Goal: Navigation & Orientation: Find specific page/section

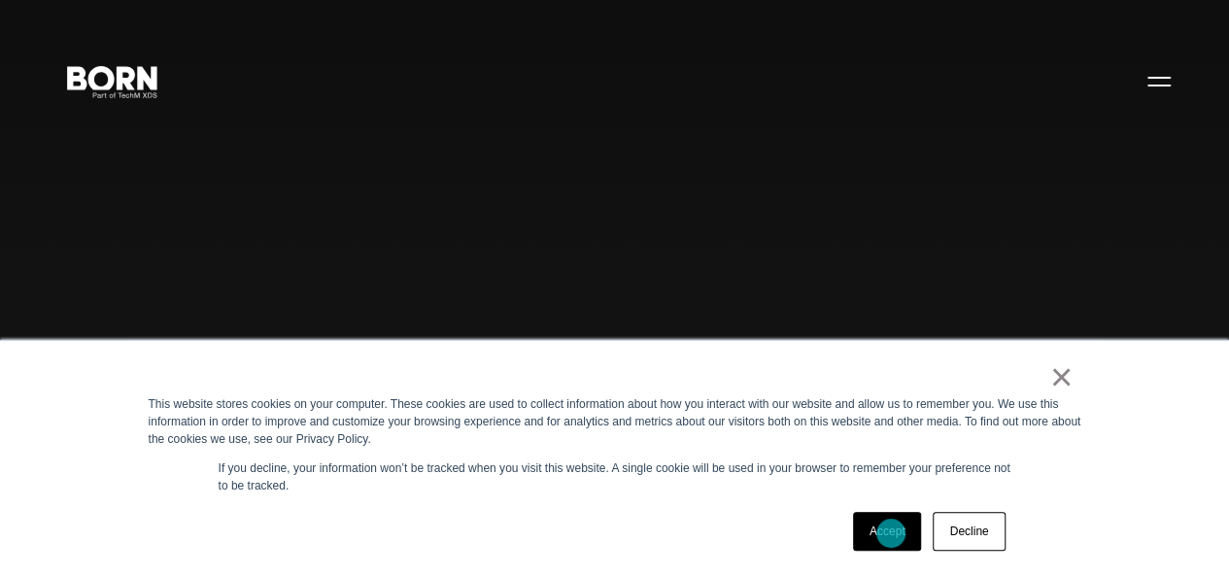
click at [894, 537] on link "Accept" at bounding box center [887, 531] width 69 height 39
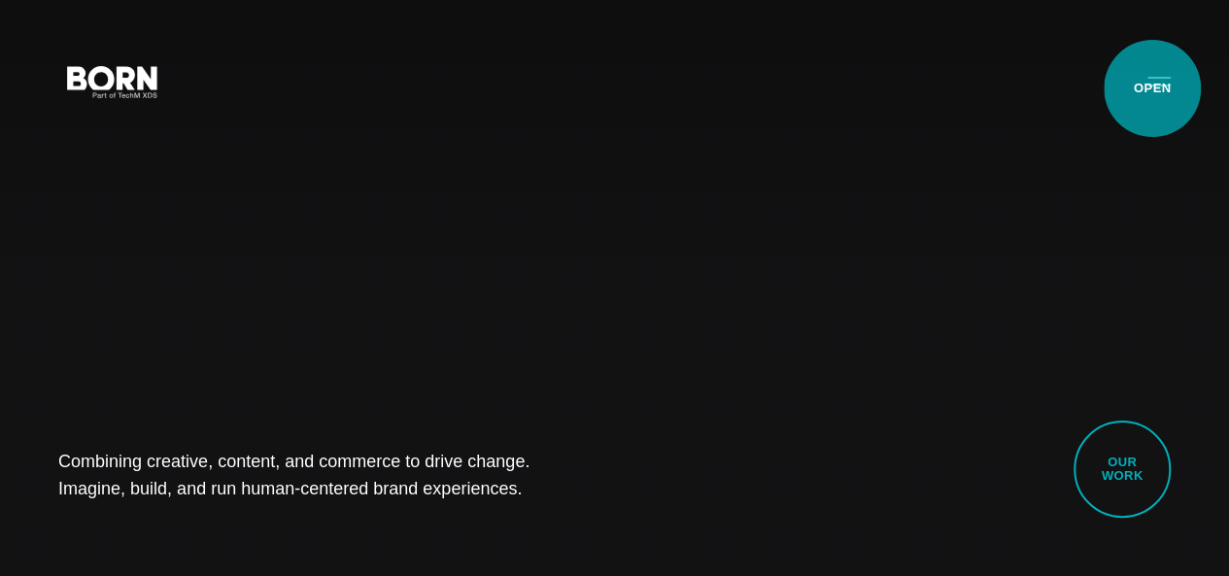
click at [1140, 97] on button "Primary Menu" at bounding box center [1158, 80] width 47 height 41
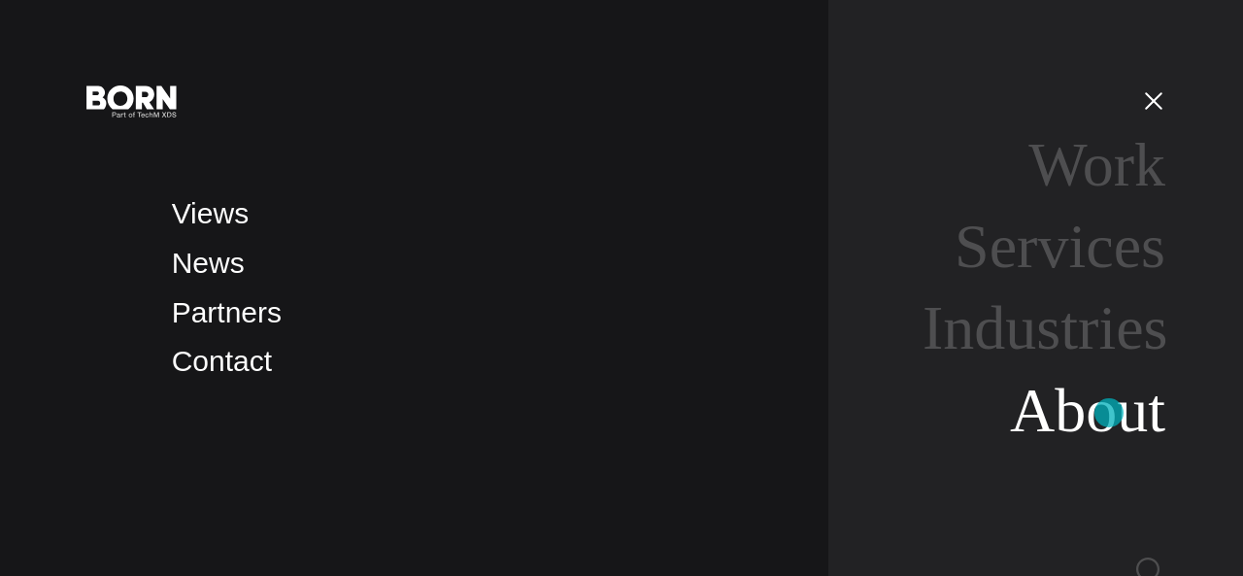
click at [1121, 403] on link "About" at bounding box center [1087, 410] width 155 height 69
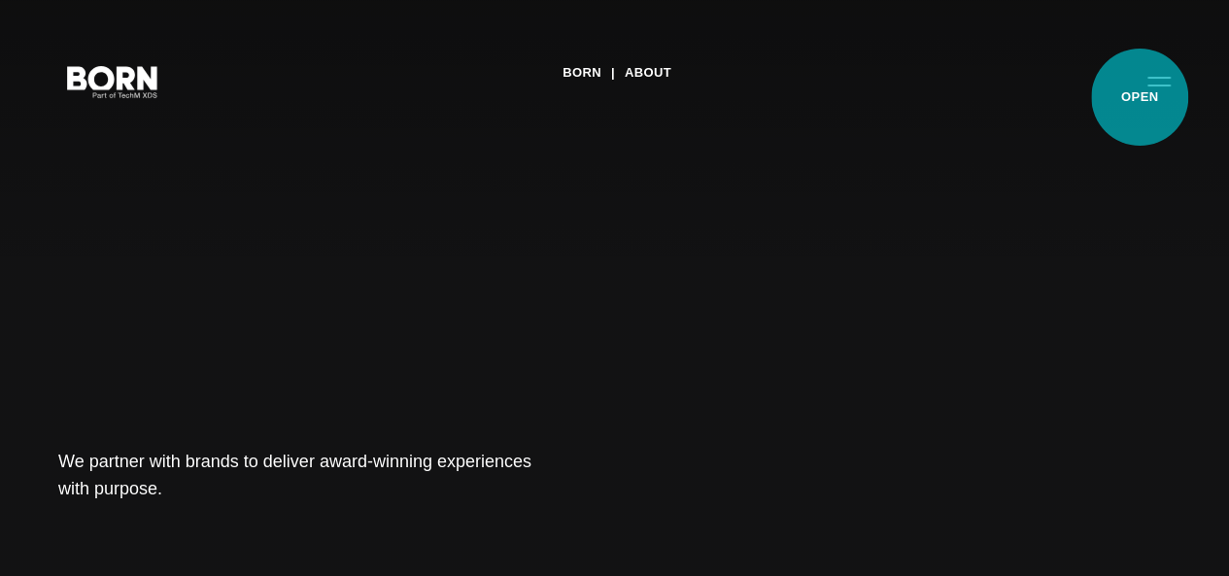
click at [1139, 97] on button "Primary Menu" at bounding box center [1158, 80] width 47 height 41
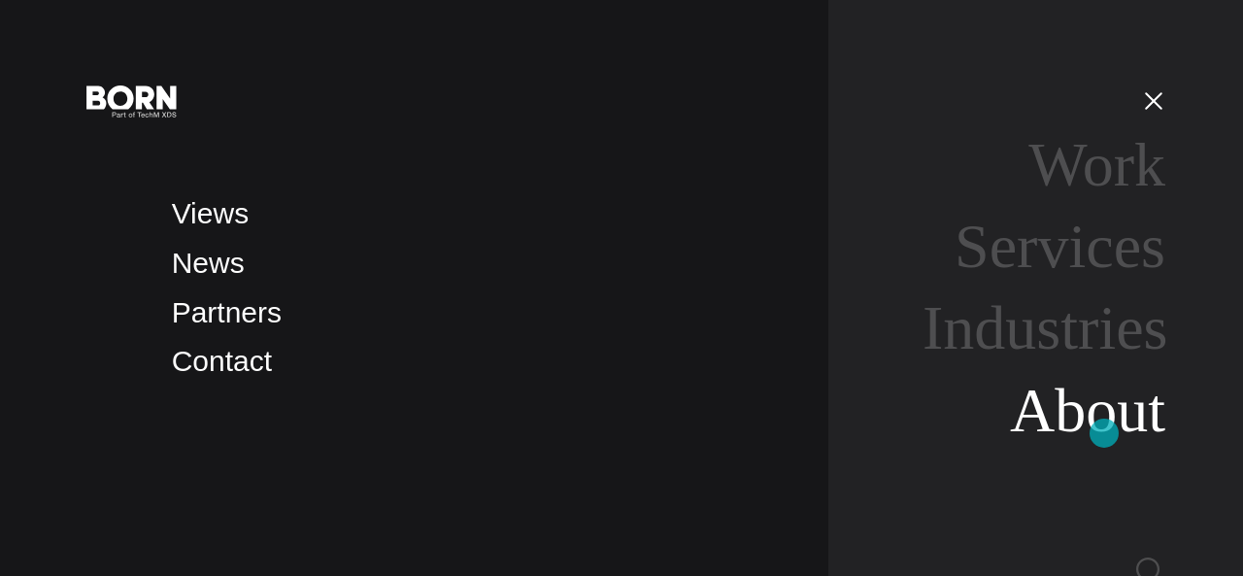
click at [1104, 433] on link "About" at bounding box center [1087, 410] width 155 height 69
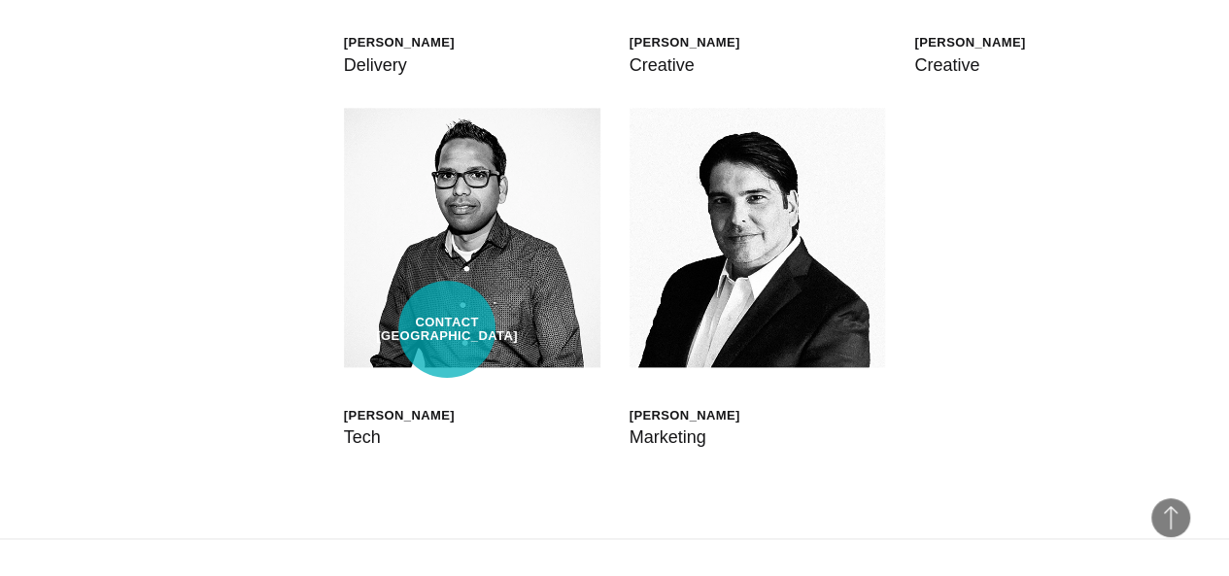
scroll to position [4444, 0]
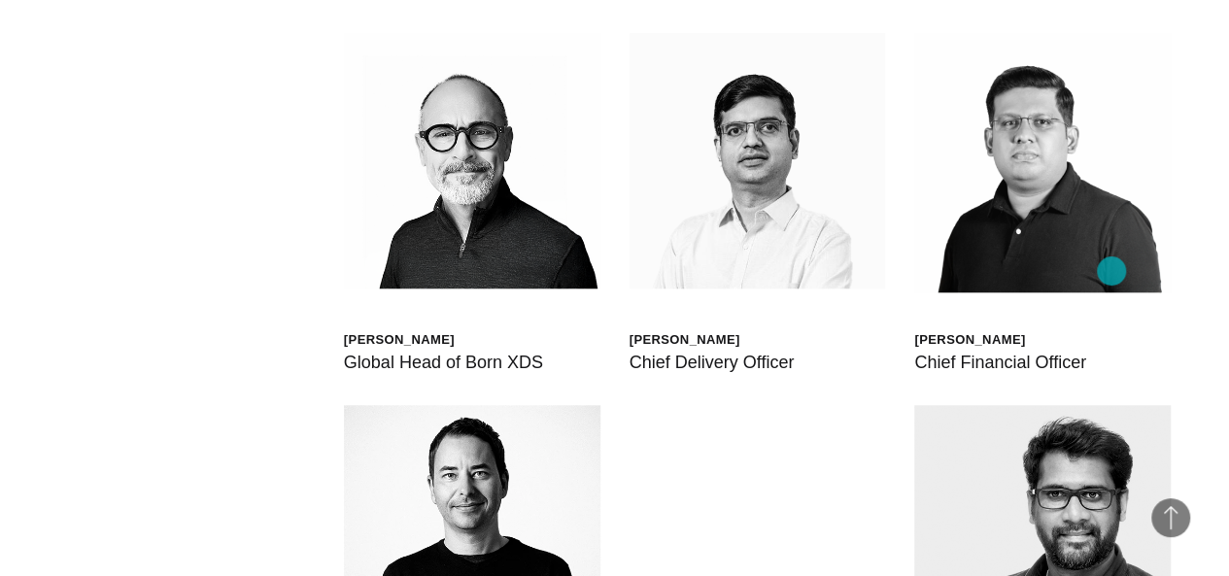
scroll to position [4347, 0]
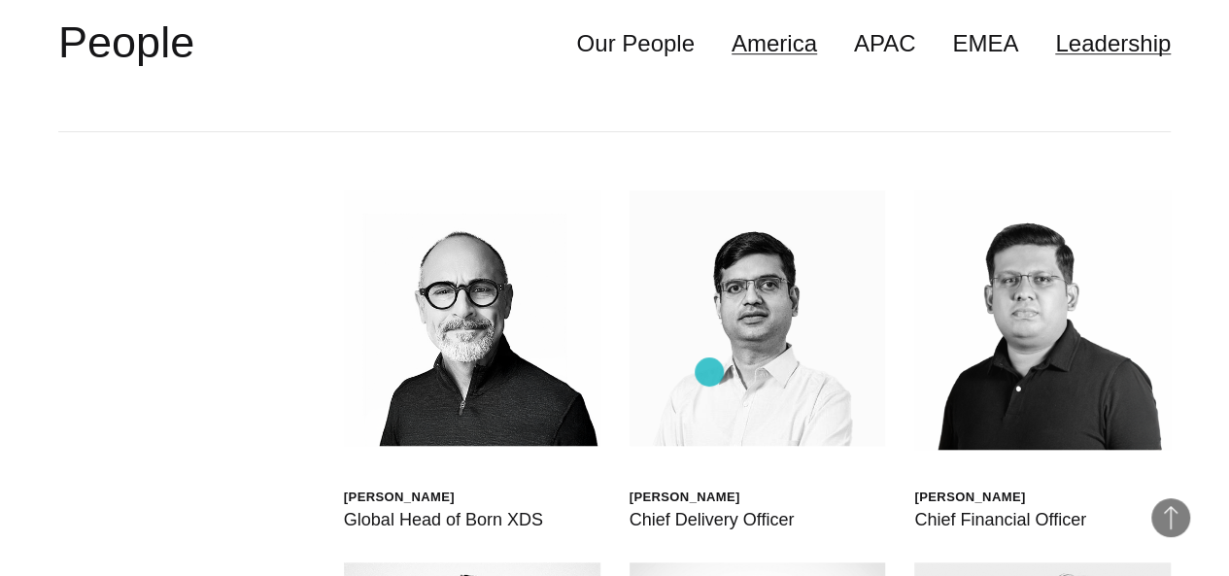
click at [731, 62] on link "America" at bounding box center [773, 43] width 85 height 37
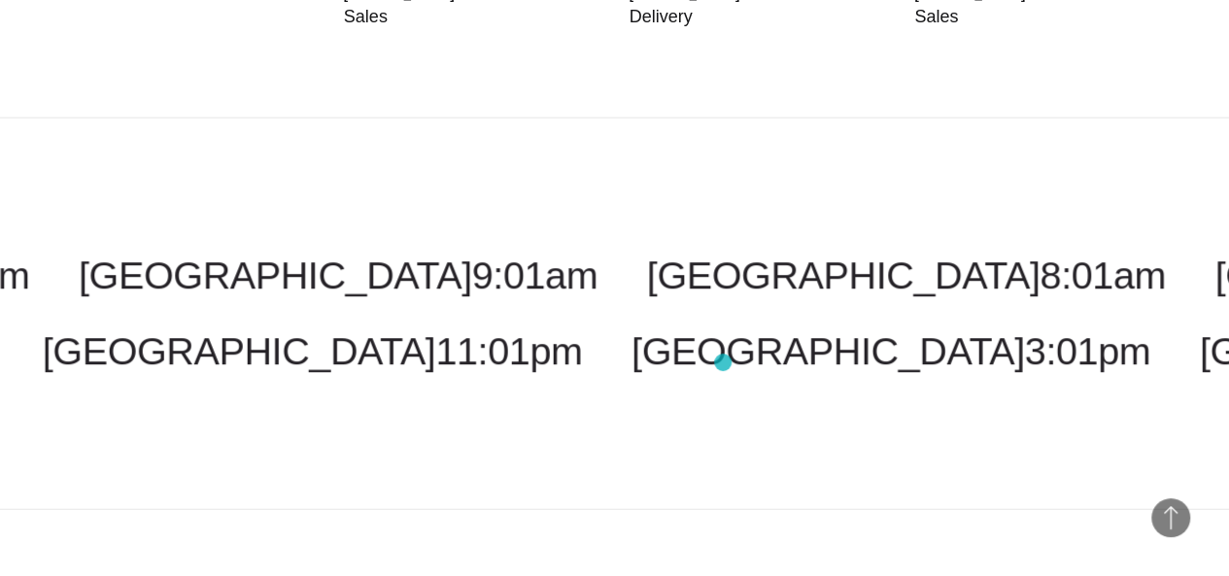
scroll to position [5901, 0]
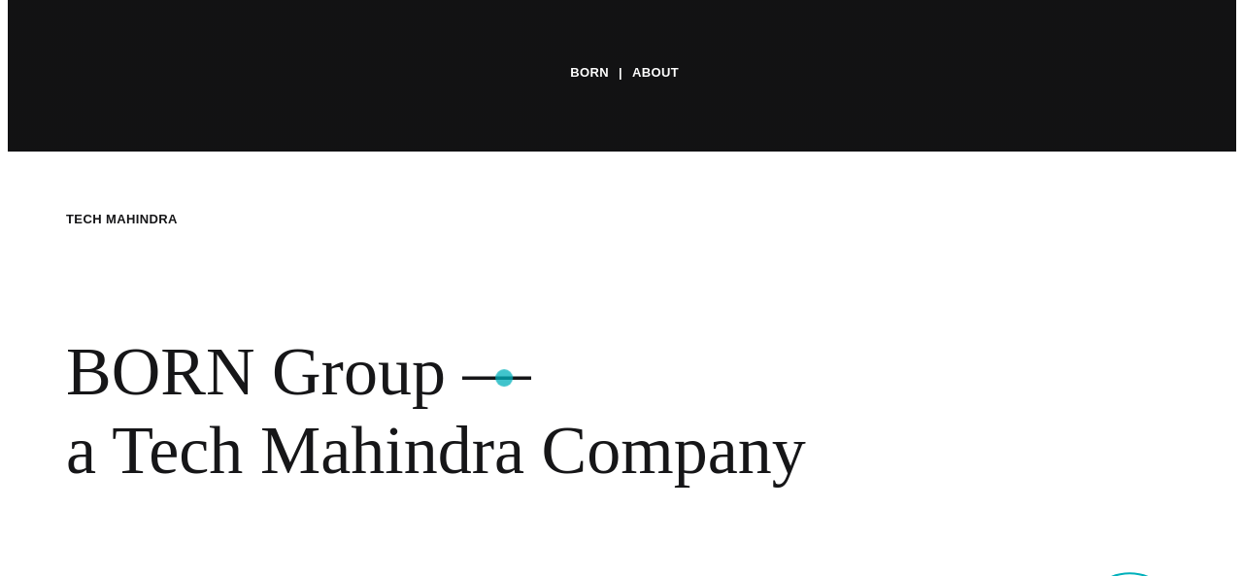
scroll to position [0, 0]
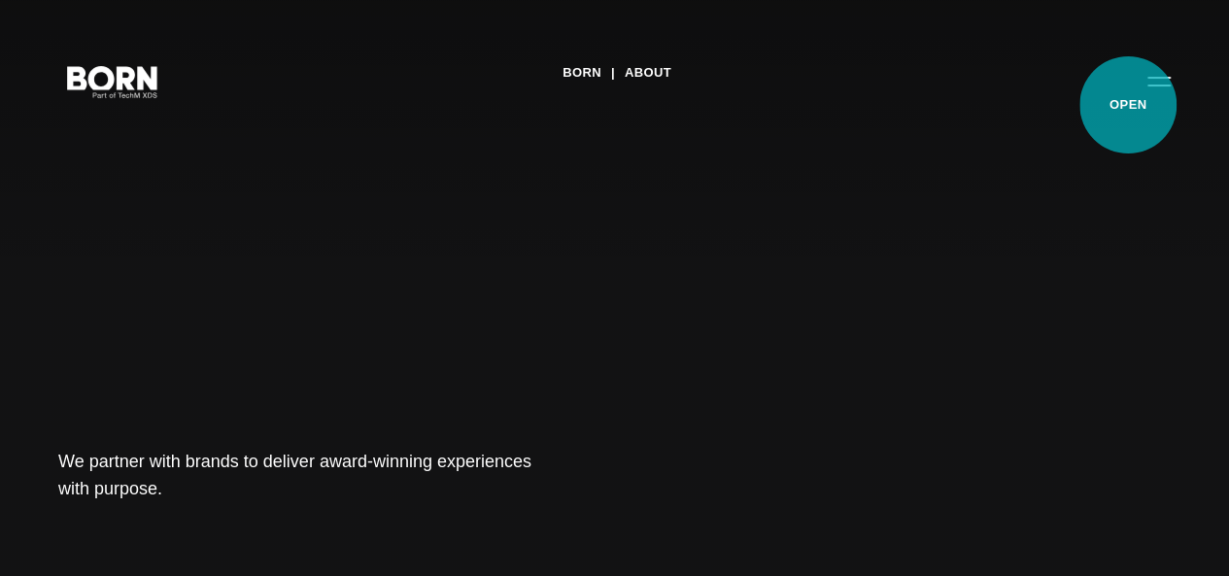
click at [1135, 101] on button "Primary Menu" at bounding box center [1158, 80] width 47 height 41
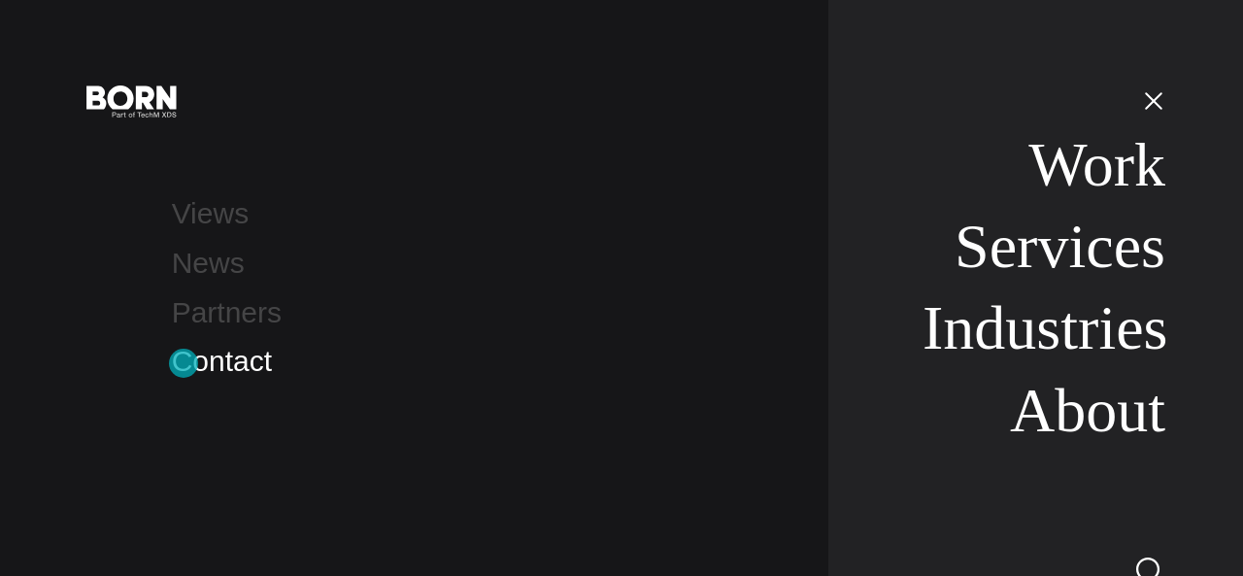
click at [184, 363] on link "Contact" at bounding box center [222, 361] width 100 height 32
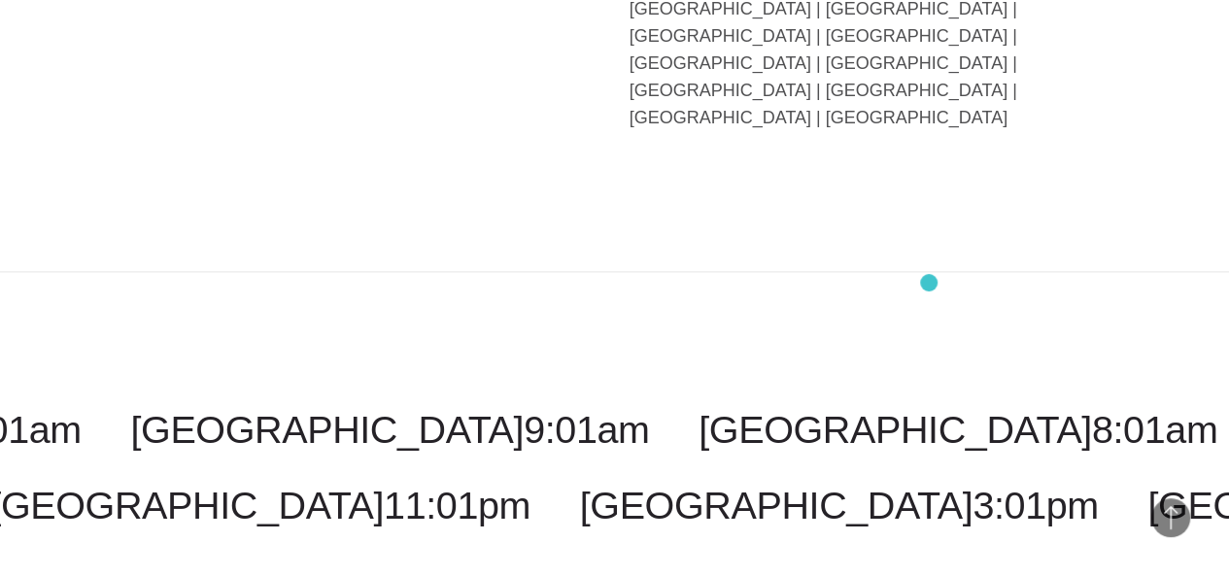
scroll to position [4856, 0]
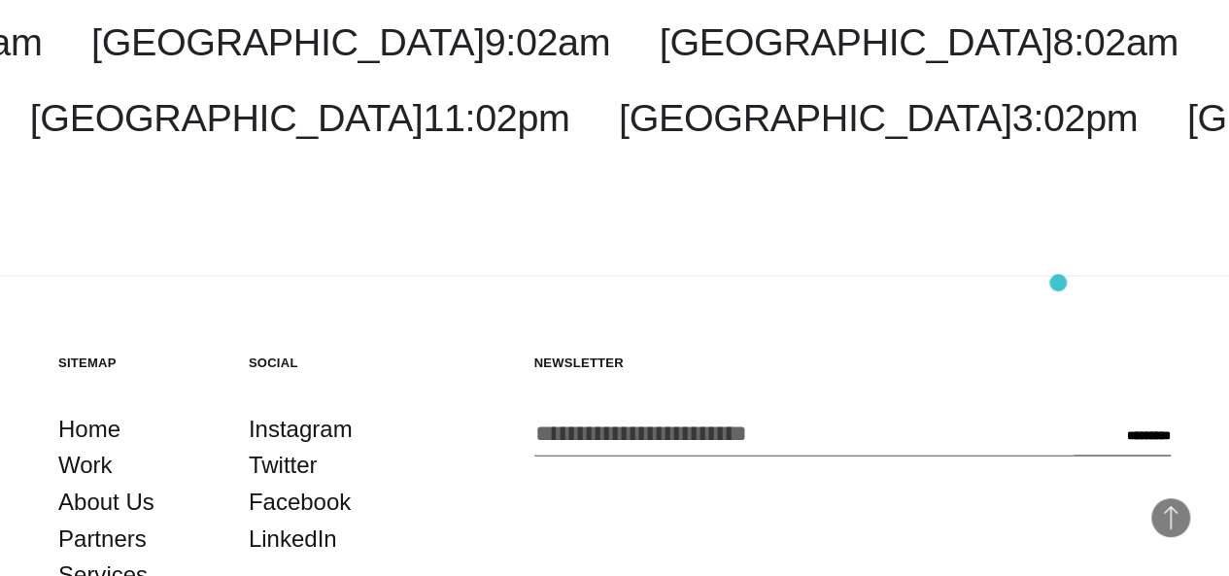
scroll to position [5439, 0]
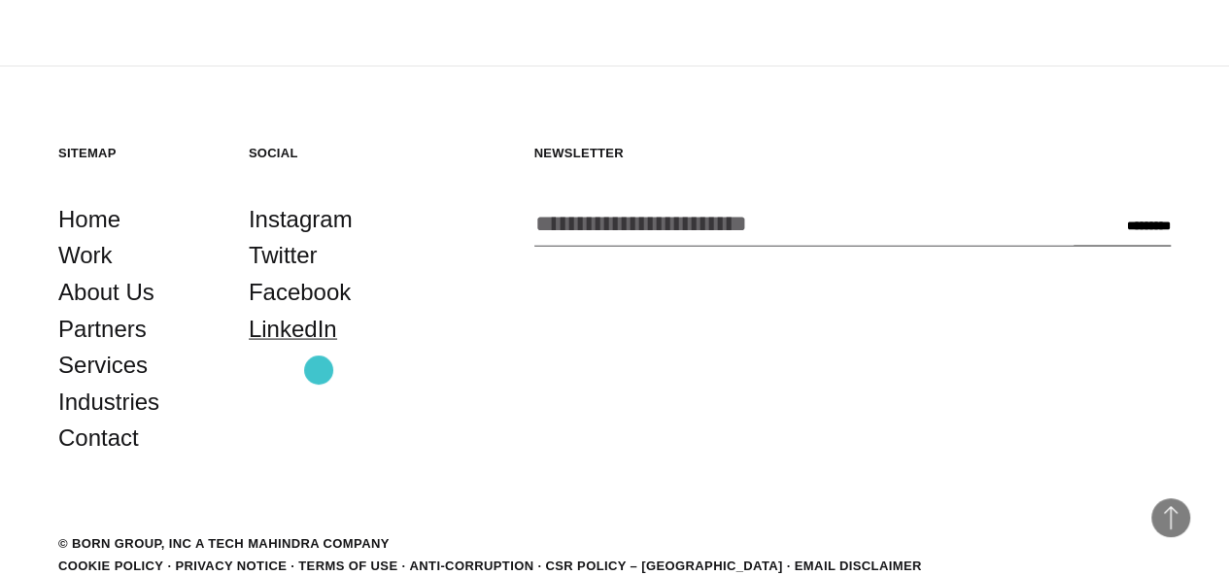
click at [319, 347] on link "LinkedIn" at bounding box center [293, 328] width 88 height 37
